Goal: Information Seeking & Learning: Find specific fact

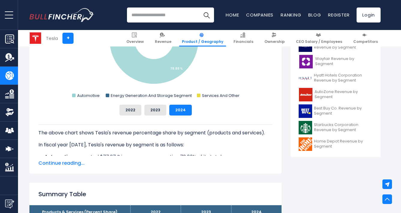
scroll to position [245, 0]
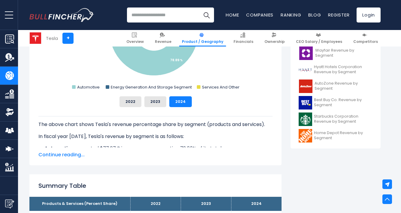
click at [65, 156] on span "Continue reading..." at bounding box center [155, 154] width 234 height 7
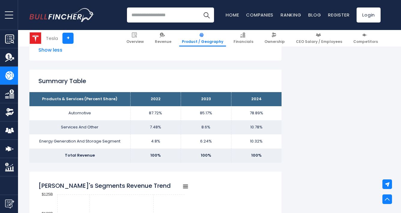
scroll to position [405, 0]
click at [85, 137] on td "Energy Generation And Storage Segment" at bounding box center [79, 141] width 101 height 14
click at [85, 140] on td "Energy Generation And Storage Segment" at bounding box center [79, 141] width 101 height 14
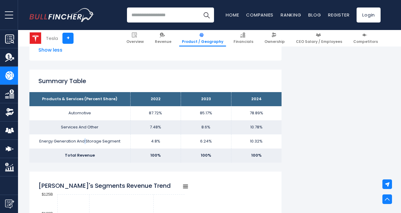
click at [85, 140] on td "Energy Generation And Storage Segment" at bounding box center [79, 141] width 101 height 14
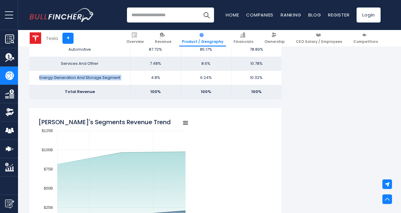
scroll to position [426, 0]
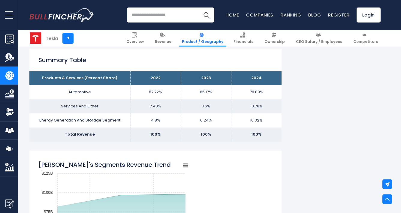
click at [80, 105] on td "Services And Other" at bounding box center [79, 106] width 101 height 14
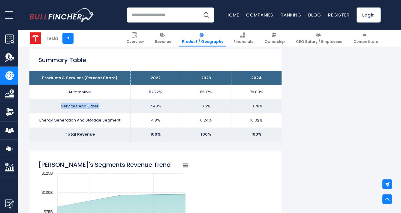
click at [80, 105] on td "Services And Other" at bounding box center [79, 106] width 101 height 14
drag, startPoint x: 106, startPoint y: 101, endPoint x: 100, endPoint y: 101, distance: 6.0
click at [100, 101] on td "Services And Other" at bounding box center [79, 106] width 101 height 14
drag, startPoint x: 102, startPoint y: 104, endPoint x: 51, endPoint y: 104, distance: 51.3
click at [51, 104] on td "Services And Other" at bounding box center [79, 106] width 101 height 14
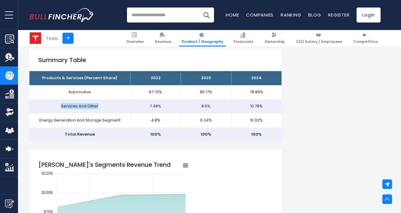
copy td "Services And Other"
